Goal: Information Seeking & Learning: Learn about a topic

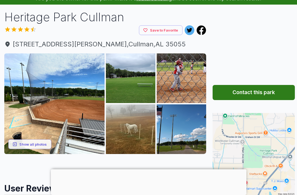
scroll to position [30, 0]
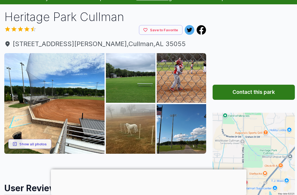
click at [47, 142] on button "Show all photos" at bounding box center [29, 144] width 43 height 10
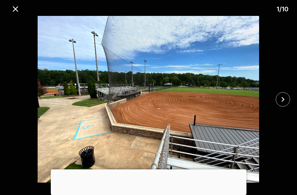
click at [287, 102] on button "close" at bounding box center [283, 99] width 14 height 14
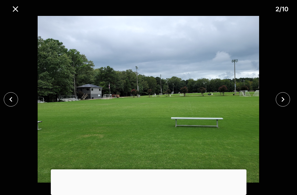
click at [289, 106] on button "close" at bounding box center [283, 99] width 14 height 14
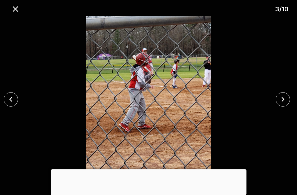
click at [287, 104] on icon "close" at bounding box center [283, 98] width 9 height 9
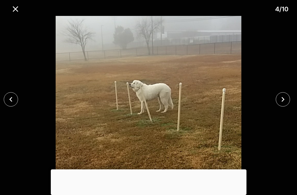
click at [289, 105] on button "close" at bounding box center [283, 99] width 14 height 14
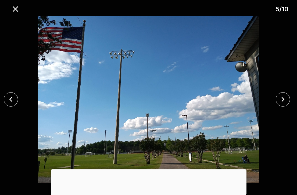
click at [283, 106] on button "close" at bounding box center [283, 99] width 14 height 14
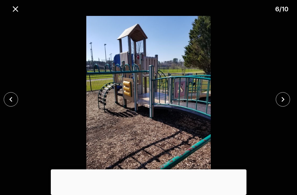
click at [278, 106] on button "close" at bounding box center [283, 99] width 14 height 14
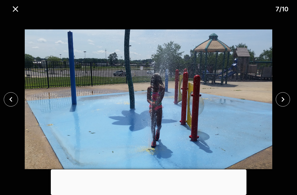
click at [285, 104] on icon "close" at bounding box center [283, 98] width 9 height 9
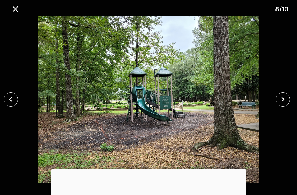
click at [286, 104] on icon "close" at bounding box center [283, 98] width 9 height 9
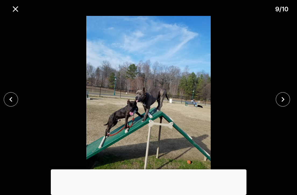
click at [283, 101] on icon "close" at bounding box center [283, 99] width 3 height 5
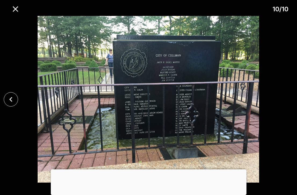
click at [290, 107] on div at bounding box center [148, 99] width 297 height 166
click at [10, 15] on div "10 / 10" at bounding box center [148, 8] width 297 height 16
click at [12, 9] on icon "close" at bounding box center [15, 8] width 9 height 9
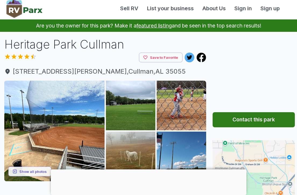
scroll to position [0, 0]
